Goal: Task Accomplishment & Management: Manage account settings

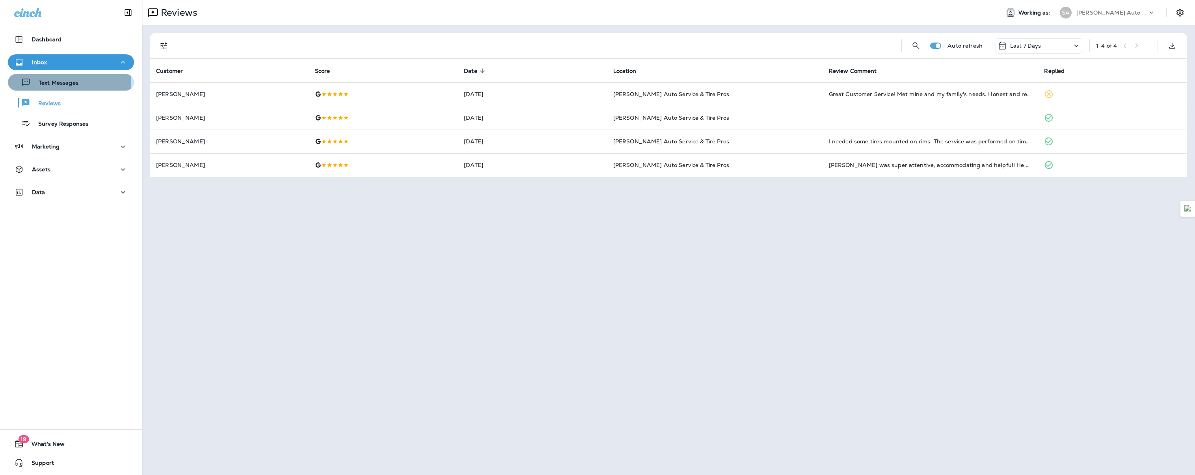
click at [61, 84] on p "Text Messages" at bounding box center [55, 83] width 48 height 7
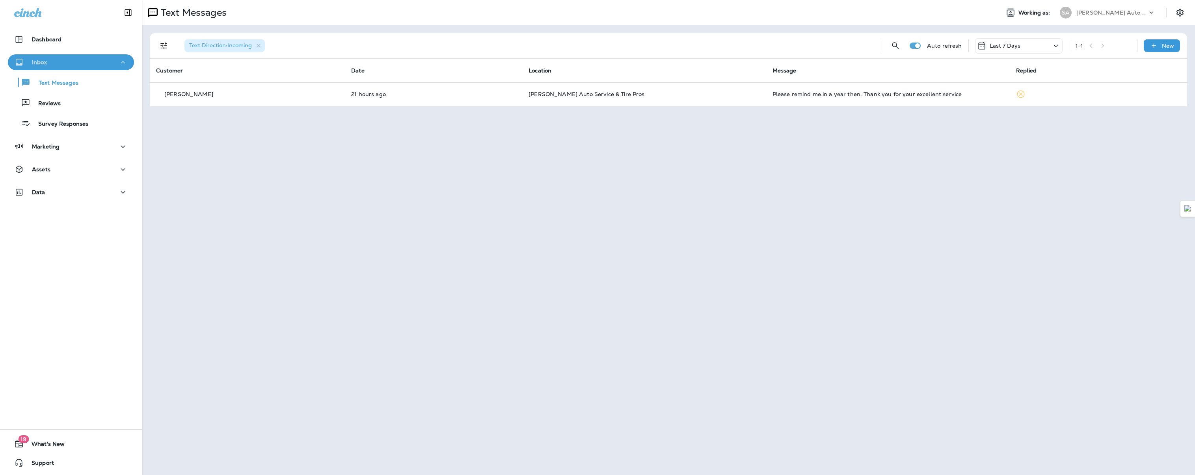
click at [64, 63] on div "Inbox" at bounding box center [71, 63] width 114 height 10
click at [60, 114] on div "Text Messages Reviews Survey Responses" at bounding box center [71, 100] width 126 height 61
click at [60, 106] on p "Reviews" at bounding box center [45, 103] width 30 height 7
